Goal: Task Accomplishment & Management: Manage account settings

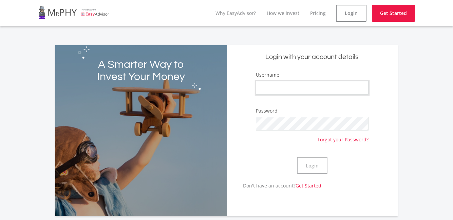
click at [274, 89] on input "Username" at bounding box center [312, 88] width 113 height 14
type input "[PERSON_NAME]"
click at [297, 157] on button "Login" at bounding box center [312, 165] width 31 height 17
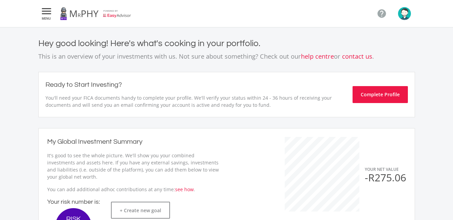
click at [49, 12] on icon "" at bounding box center [46, 11] width 12 height 8
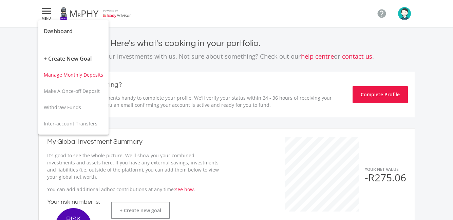
click at [89, 77] on span "Manage Monthly Deposits" at bounding box center [73, 75] width 59 height 6
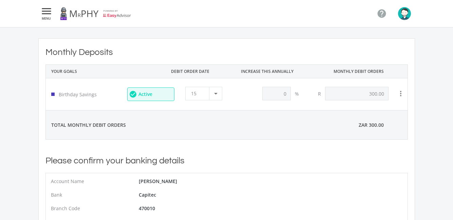
click at [46, 10] on icon "" at bounding box center [46, 11] width 12 height 8
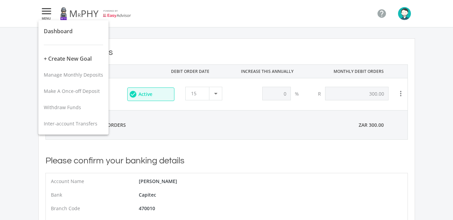
click at [406, 15] on div at bounding box center [226, 110] width 453 height 220
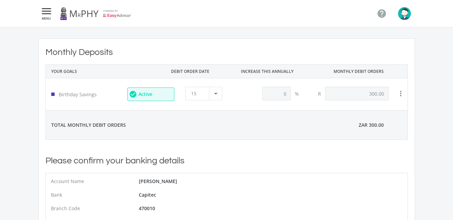
click at [406, 15] on img "button" at bounding box center [404, 13] width 13 height 13
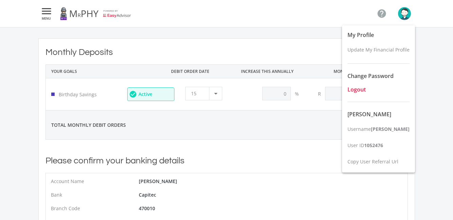
click at [366, 90] on span "Logout" at bounding box center [357, 89] width 18 height 7
